Goal: Information Seeking & Learning: Learn about a topic

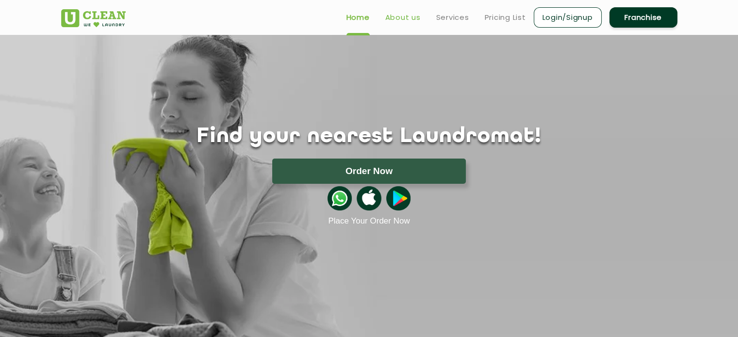
click at [402, 20] on link "About us" at bounding box center [402, 18] width 35 height 12
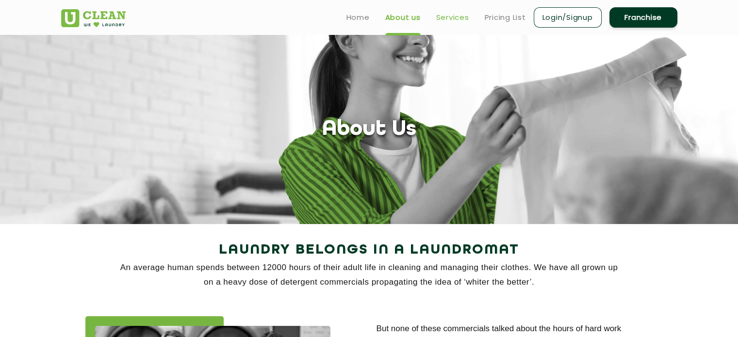
click at [452, 18] on link "Services" at bounding box center [452, 18] width 33 height 12
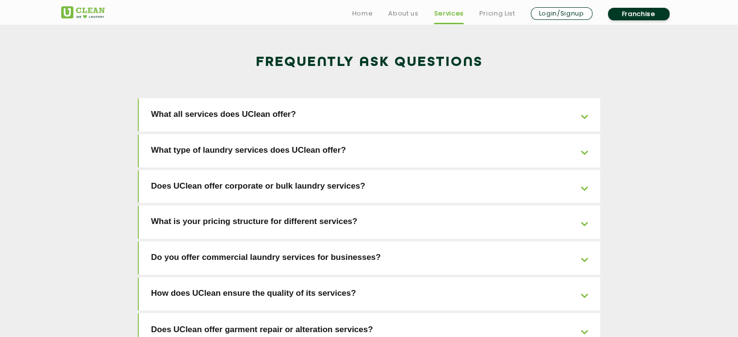
scroll to position [1526, 0]
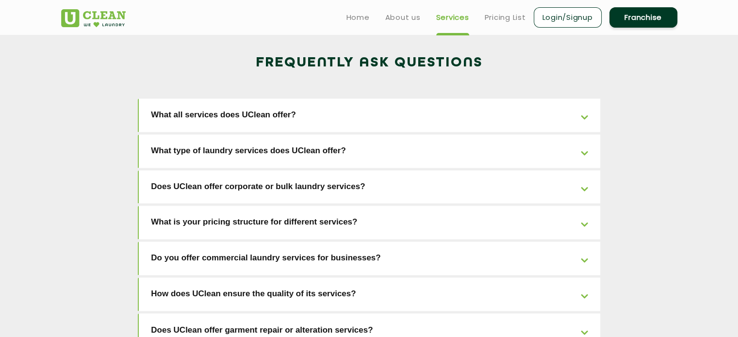
drag, startPoint x: 383, startPoint y: 169, endPoint x: 715, endPoint y: 150, distance: 331.6
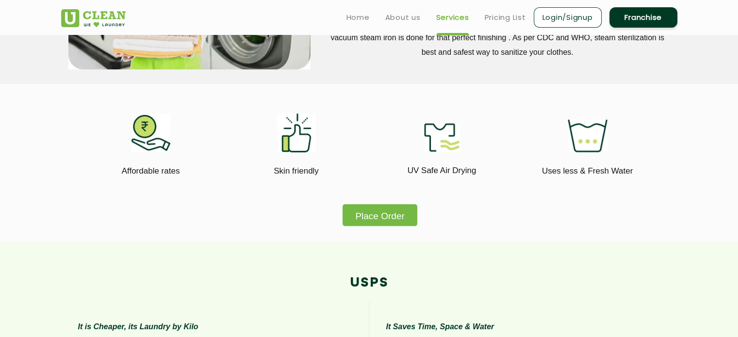
scroll to position [515, 0]
click at [715, 150] on section "Affordable rates Skin friendly UV Safe Air Drying Uses less & Fresh Water Place…" at bounding box center [369, 162] width 738 height 157
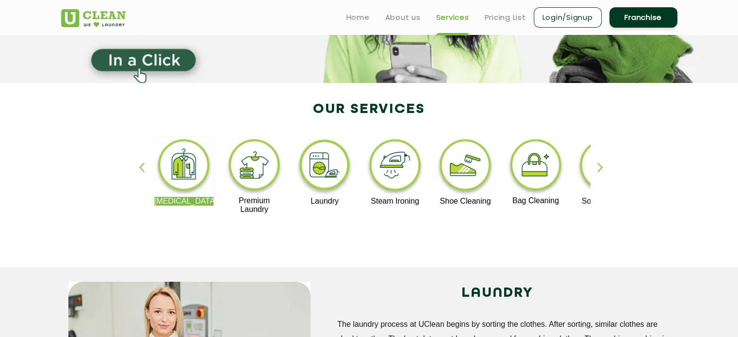
scroll to position [141, 0]
click at [404, 16] on link "About us" at bounding box center [402, 18] width 35 height 12
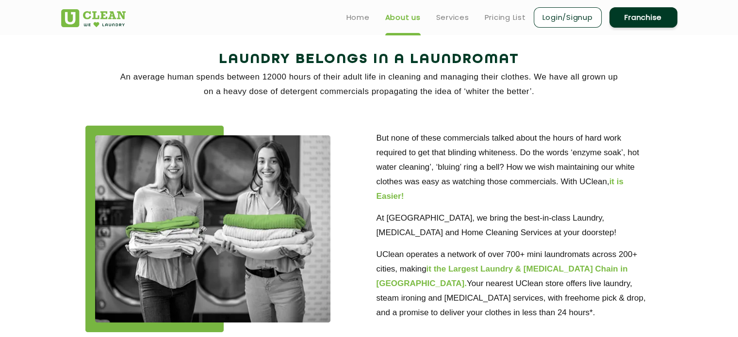
scroll to position [190, 0]
